Goal: Information Seeking & Learning: Learn about a topic

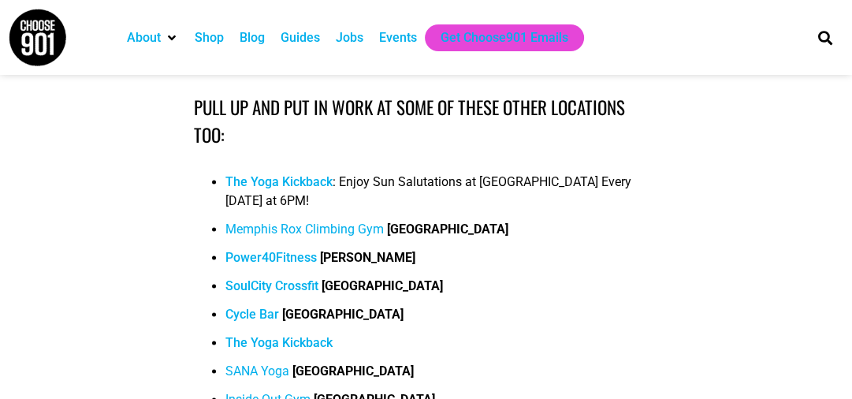
scroll to position [10339, 0]
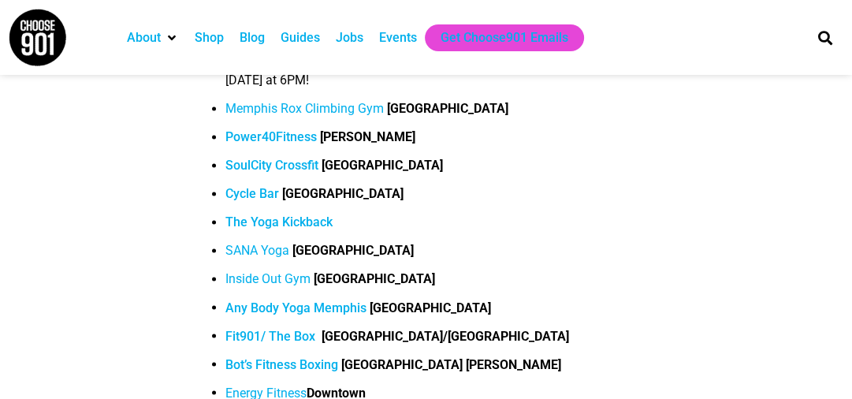
click at [276, 158] on link "SoulCity Crossfit" at bounding box center [271, 165] width 93 height 15
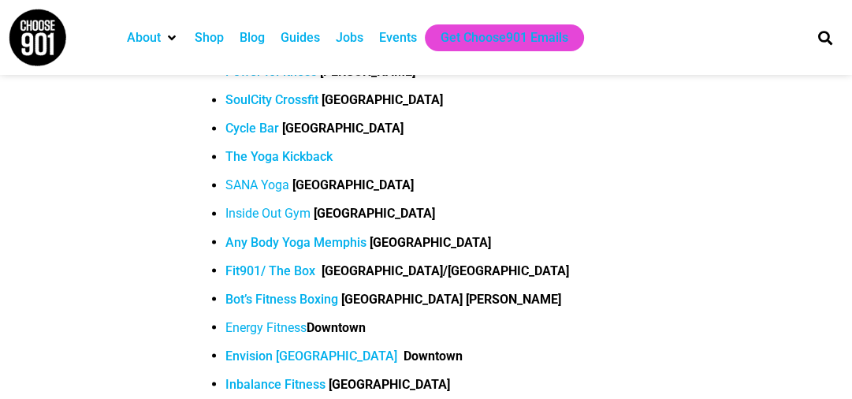
scroll to position [10454, 0]
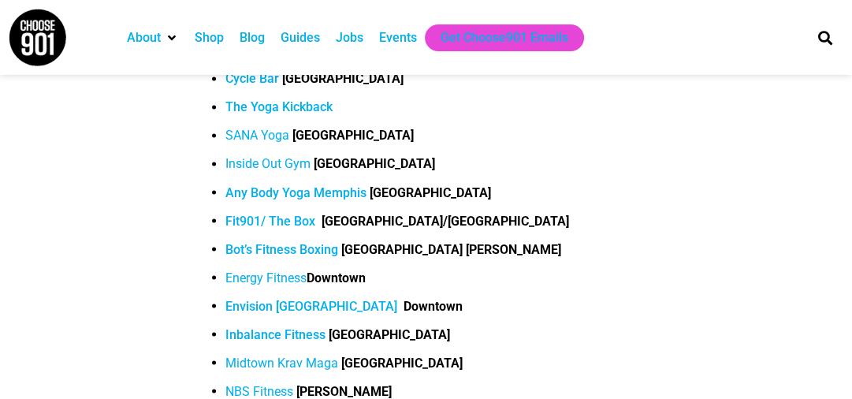
click at [307, 298] on link "Envision [GEOGRAPHIC_DATA]" at bounding box center [311, 305] width 172 height 15
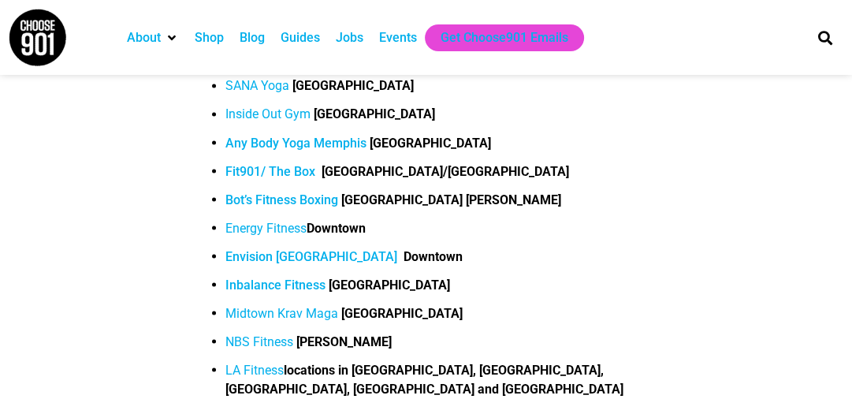
scroll to position [10502, 0]
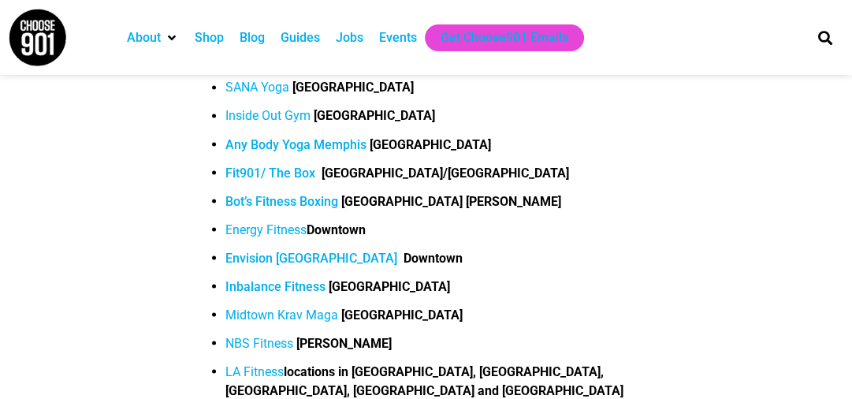
click at [236, 221] on span "Energy Fitness" at bounding box center [265, 228] width 81 height 15
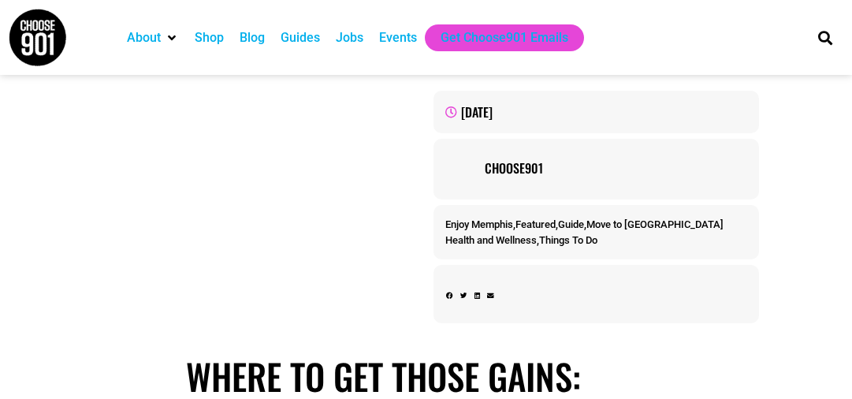
scroll to position [9230, 0]
